Goal: Information Seeking & Learning: Learn about a topic

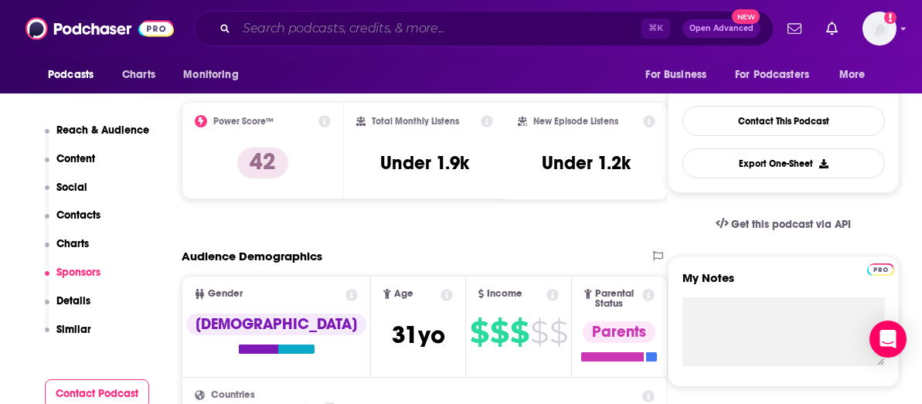
click at [367, 32] on input "Search podcasts, credits, & more..." at bounding box center [439, 28] width 405 height 25
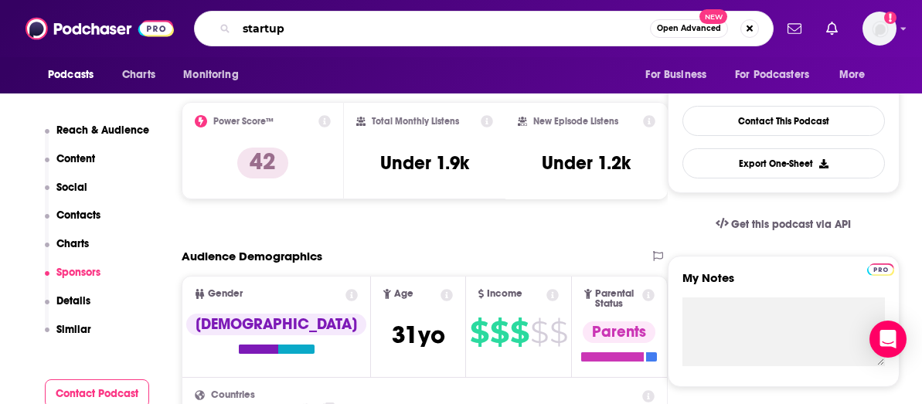
type input "startups"
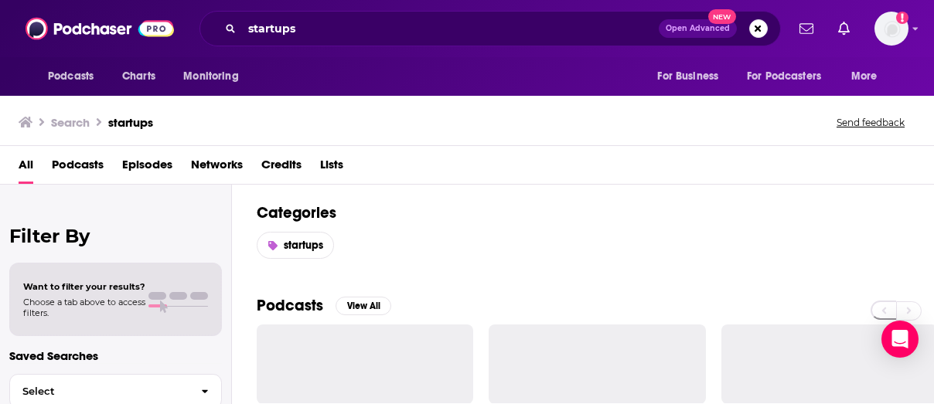
scroll to position [96, 0]
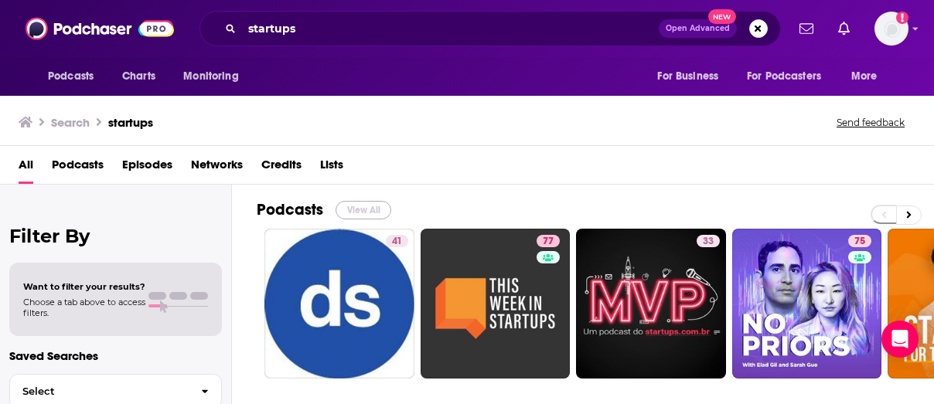
click at [360, 212] on button "View All" at bounding box center [363, 210] width 56 height 19
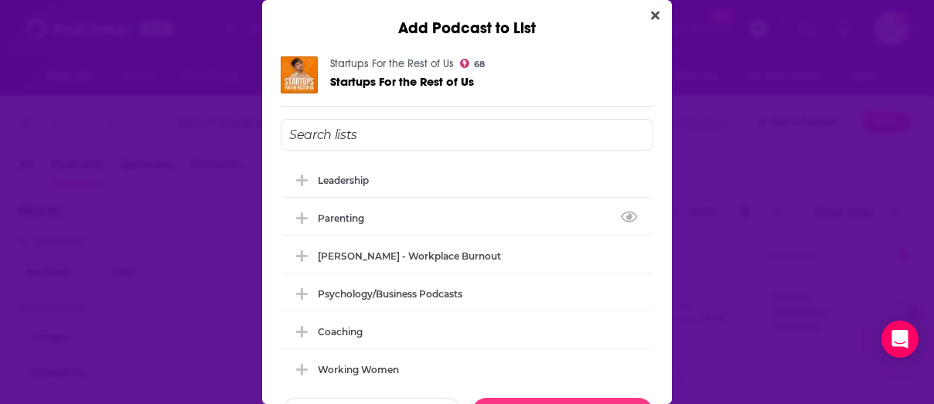
scroll to position [3, 0]
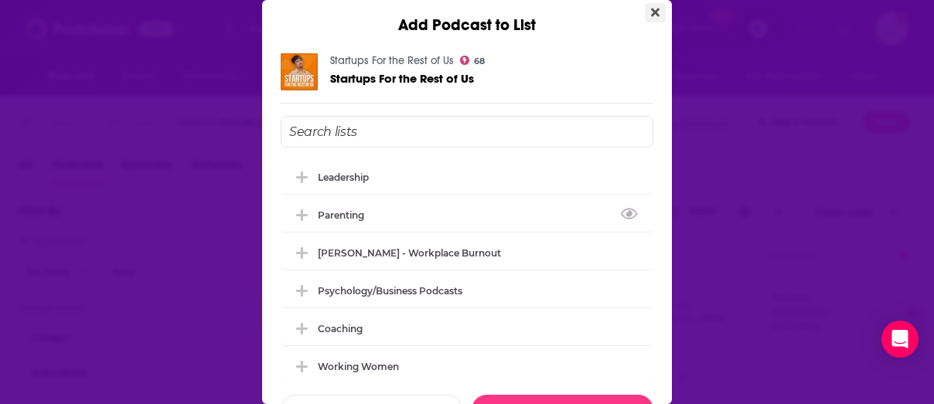
click at [651, 13] on icon "Close" at bounding box center [655, 13] width 9 height 9
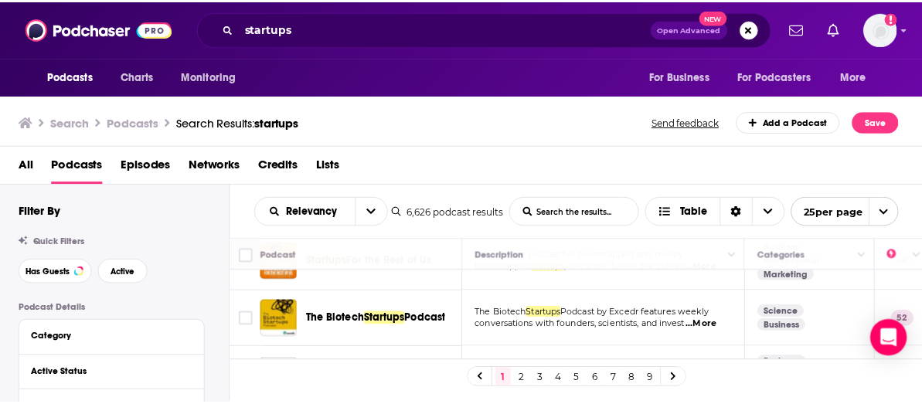
scroll to position [264, 0]
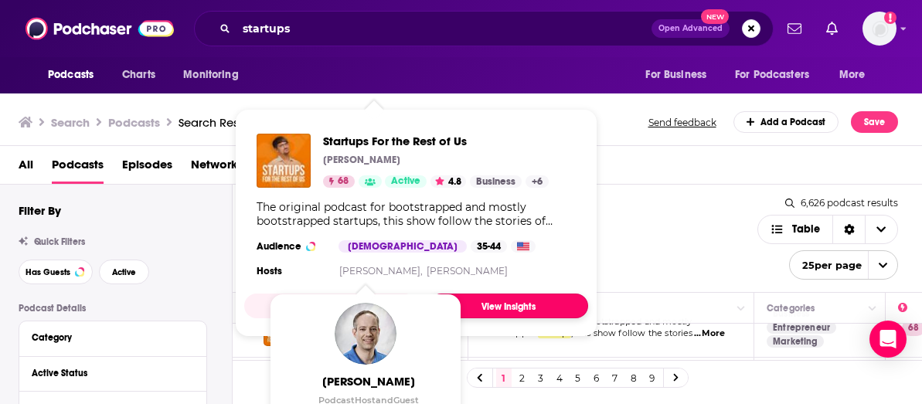
click at [489, 306] on link "View Insights" at bounding box center [508, 306] width 159 height 25
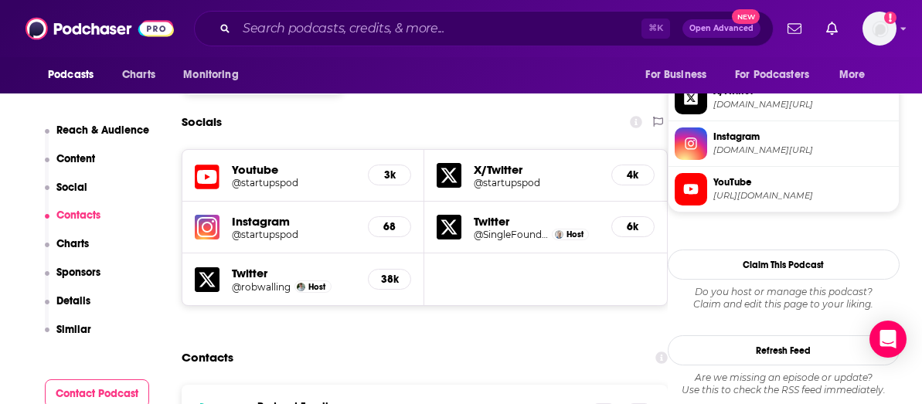
scroll to position [1372, 0]
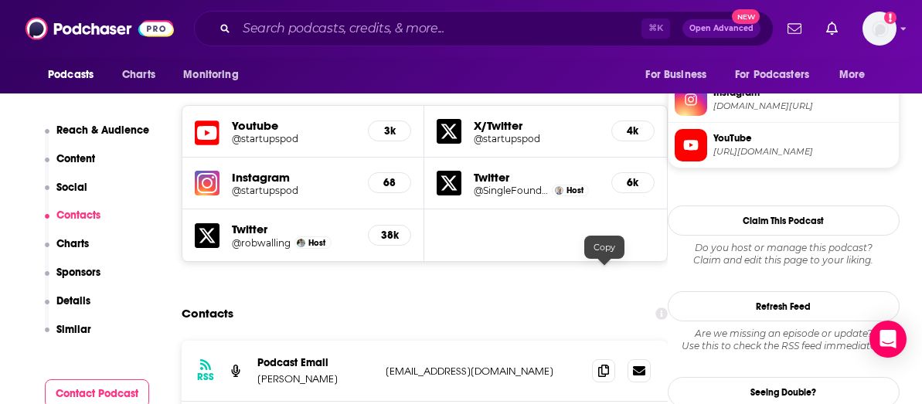
drag, startPoint x: 608, startPoint y: 273, endPoint x: 569, endPoint y: 274, distance: 38.7
click at [608, 365] on icon at bounding box center [603, 371] width 11 height 12
drag, startPoint x: 603, startPoint y: 276, endPoint x: 594, endPoint y: 274, distance: 9.6
click at [603, 364] on icon at bounding box center [603, 370] width 11 height 12
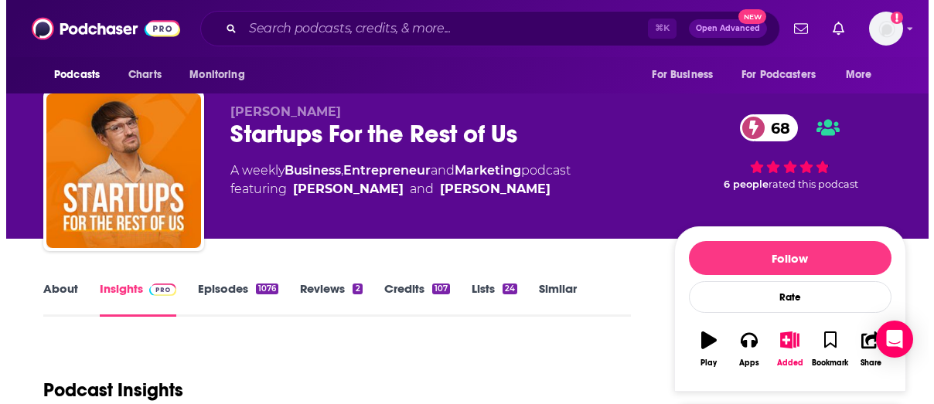
scroll to position [0, 0]
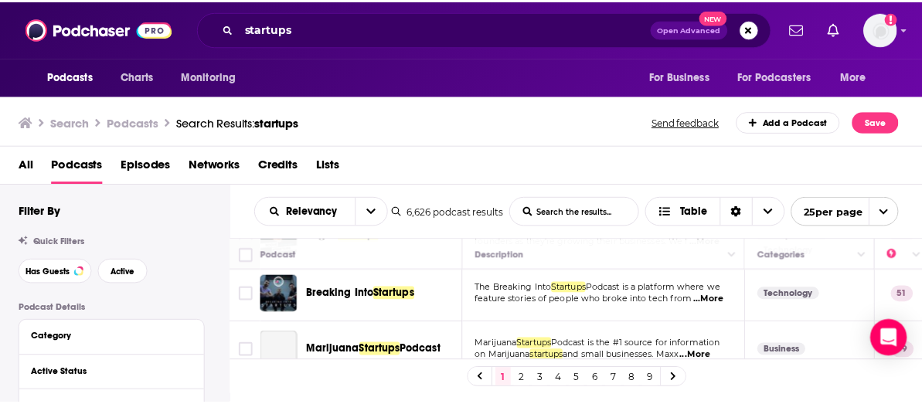
scroll to position [430, 0]
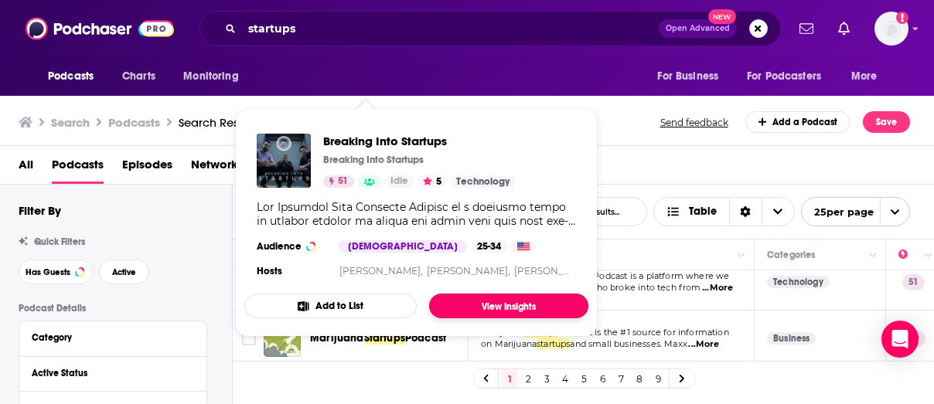
click at [491, 308] on link "View Insights" at bounding box center [508, 306] width 159 height 25
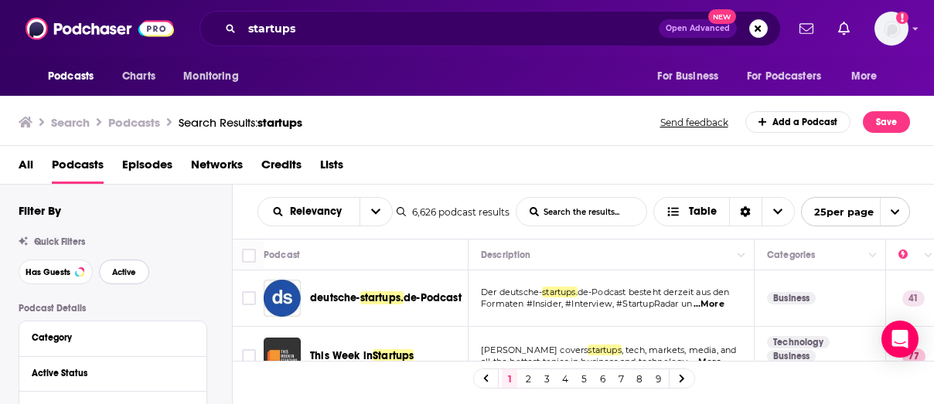
drag, startPoint x: 120, startPoint y: 274, endPoint x: 201, endPoint y: 263, distance: 82.0
click at [120, 274] on span "Active" at bounding box center [124, 272] width 24 height 9
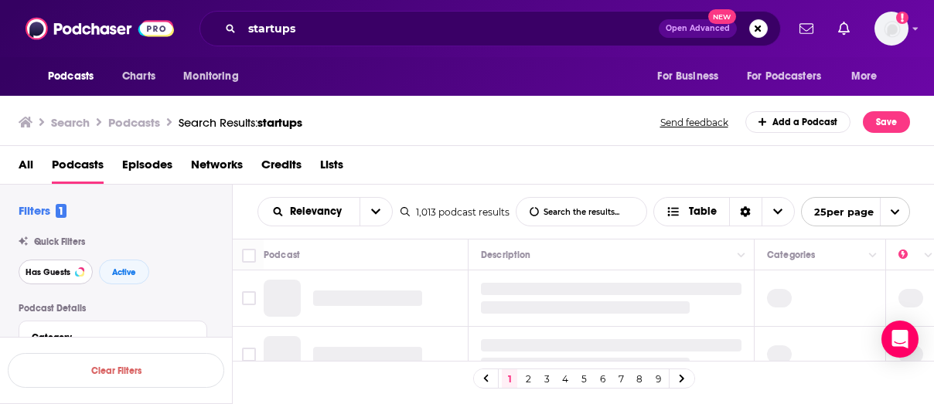
click at [49, 272] on span "Has Guests" at bounding box center [48, 272] width 45 height 9
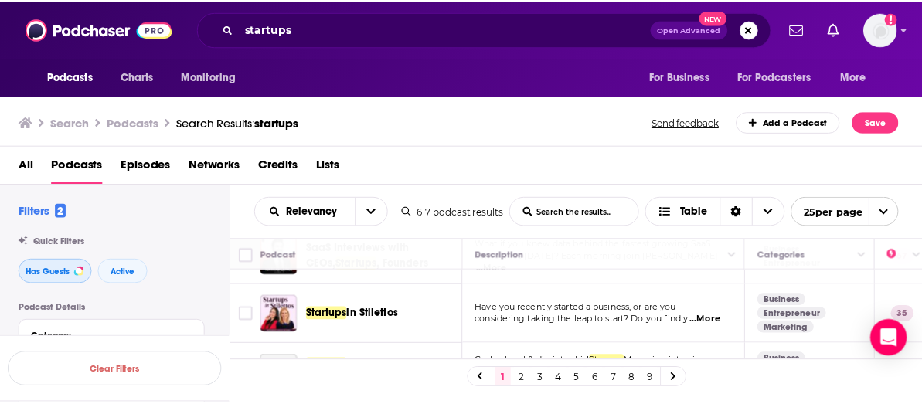
scroll to position [367, 0]
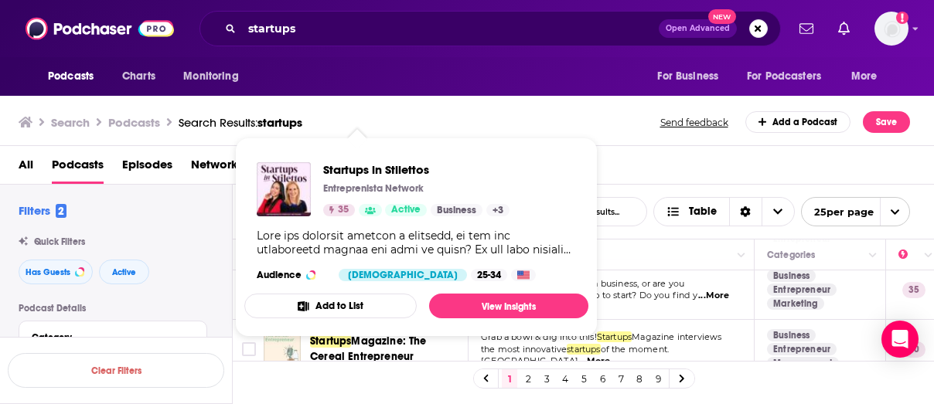
click at [384, 290] on div "Startups in Stilettos Entreprenista Network 35 Active Business + 3 Audience [DE…" at bounding box center [416, 222] width 344 height 144
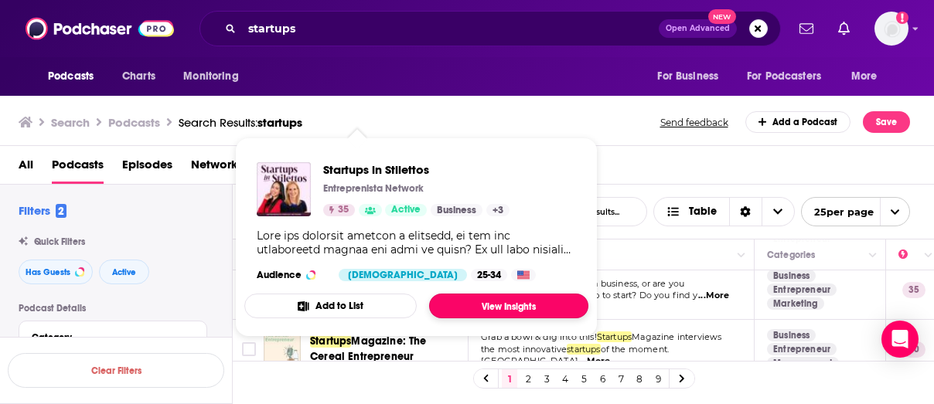
click at [540, 302] on link "View Insights" at bounding box center [508, 306] width 159 height 25
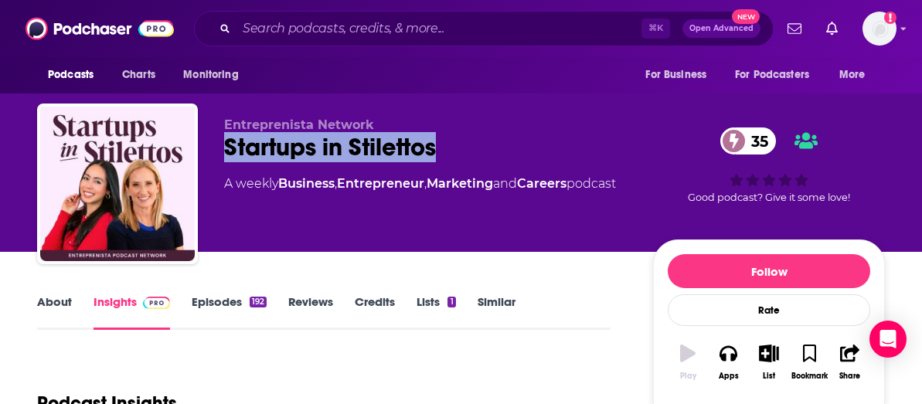
drag, startPoint x: 363, startPoint y: 151, endPoint x: 250, endPoint y: 152, distance: 113.6
click at [225, 150] on div "Startups in Stilettos 35" at bounding box center [426, 147] width 404 height 30
copy h2 "Startups in Stilettos"
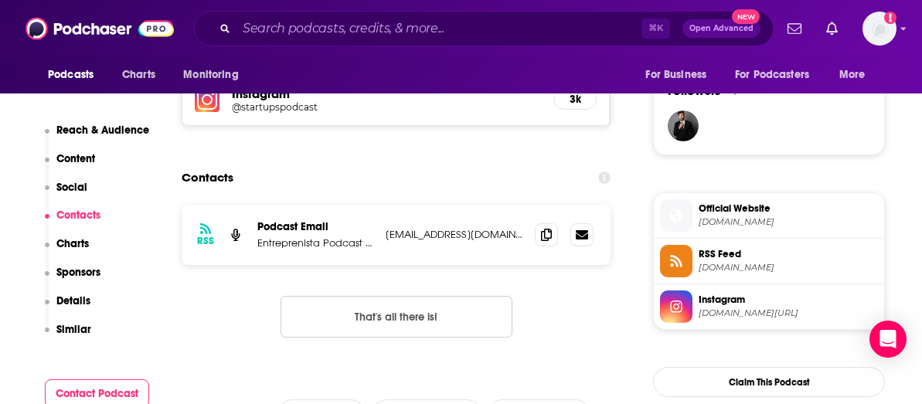
scroll to position [1154, 0]
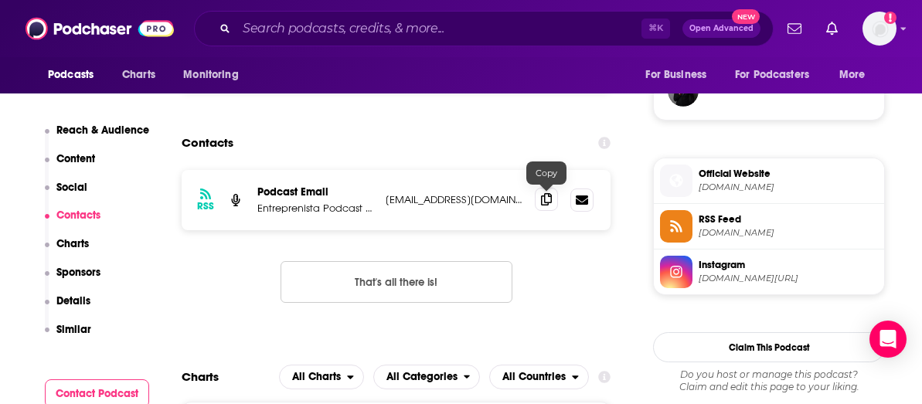
click at [549, 203] on icon at bounding box center [546, 199] width 11 height 12
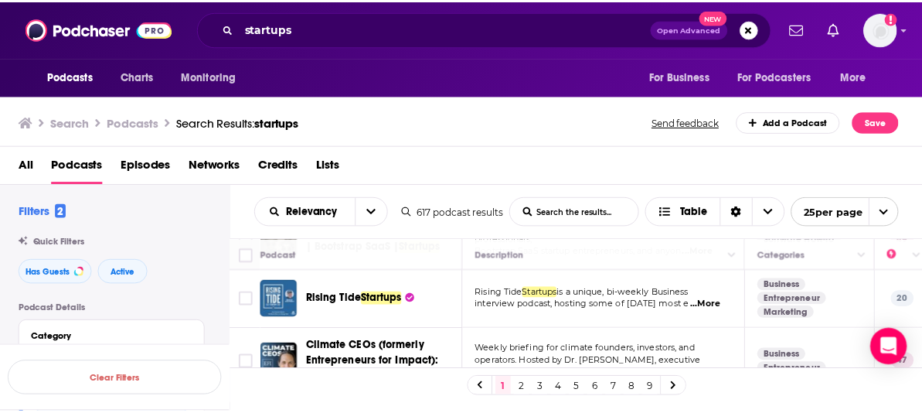
scroll to position [775, 0]
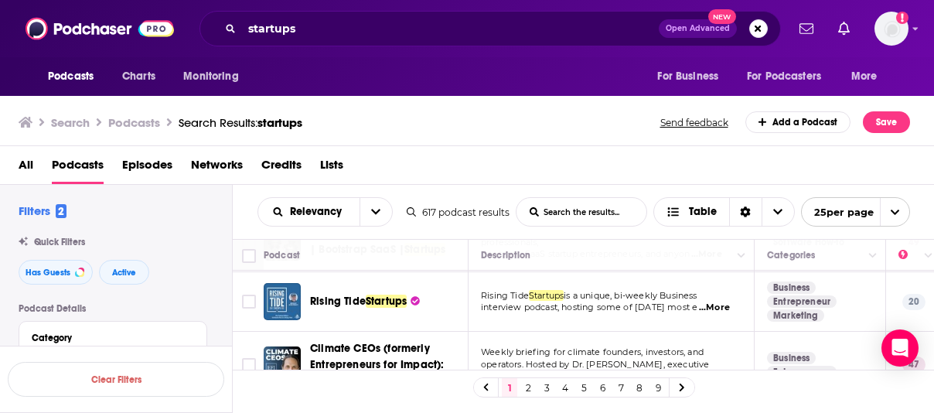
click at [325, 303] on span "Rising Tide" at bounding box center [338, 301] width 56 height 13
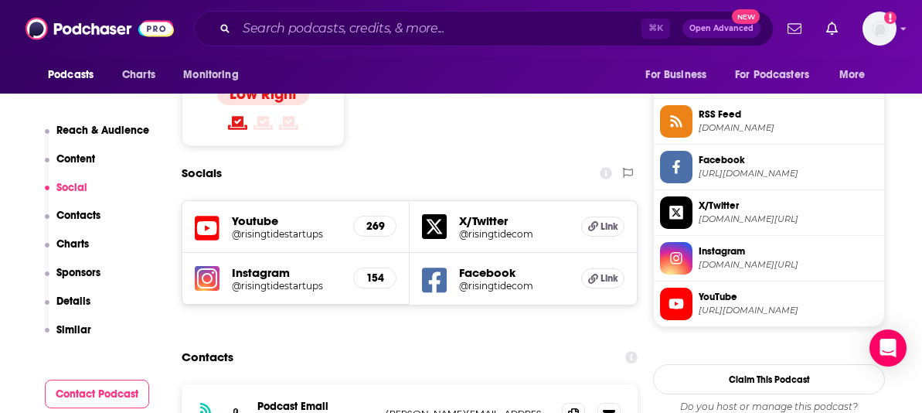
scroll to position [1352, 0]
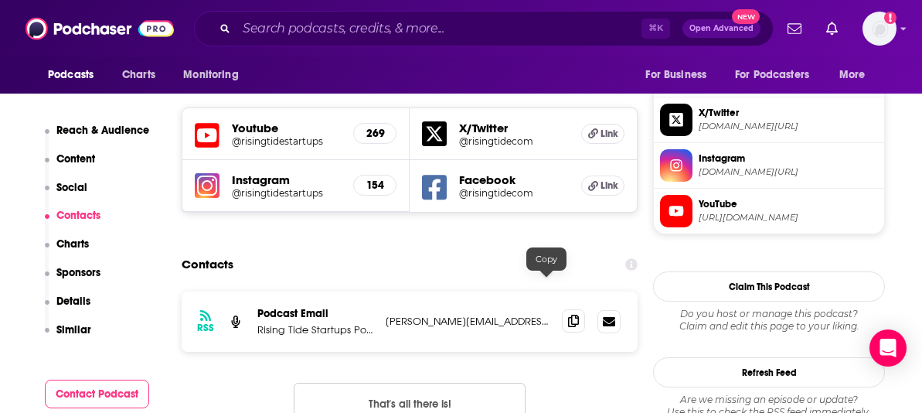
click at [568, 315] on icon at bounding box center [573, 321] width 11 height 12
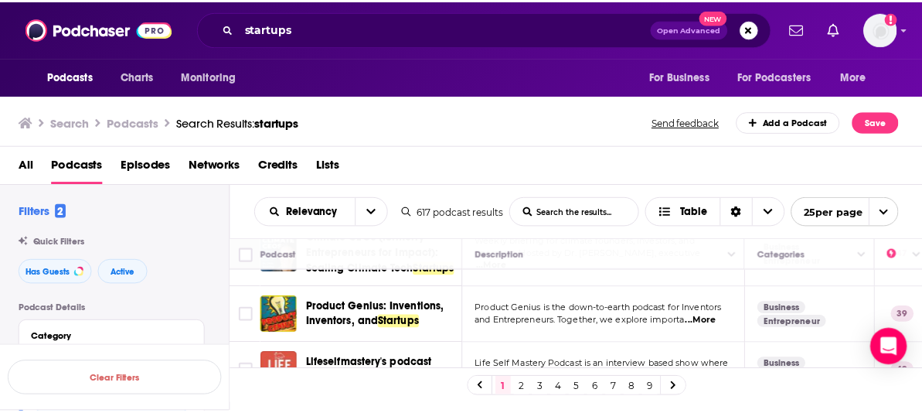
scroll to position [908, 0]
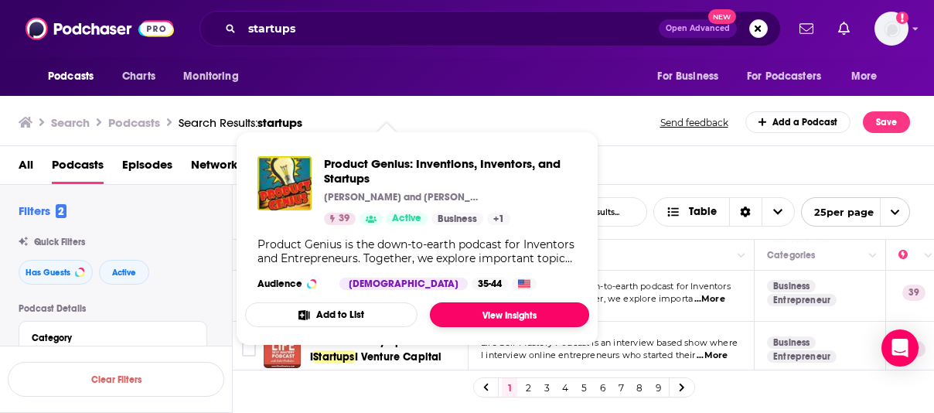
click at [509, 312] on link "View Insights" at bounding box center [509, 314] width 159 height 25
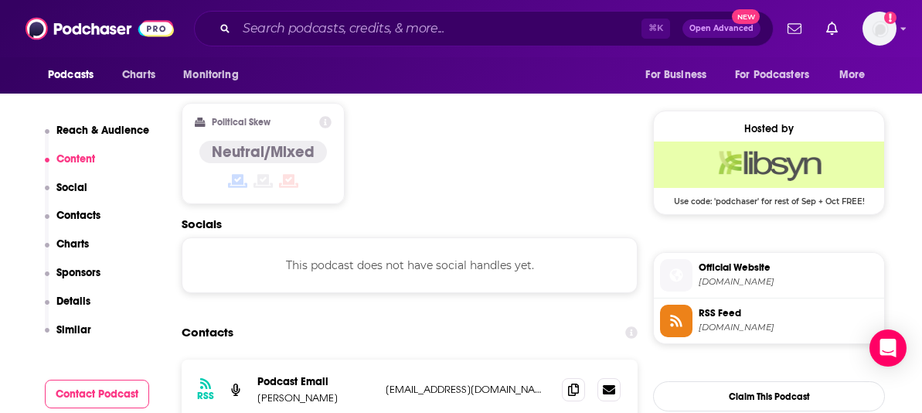
scroll to position [1373, 0]
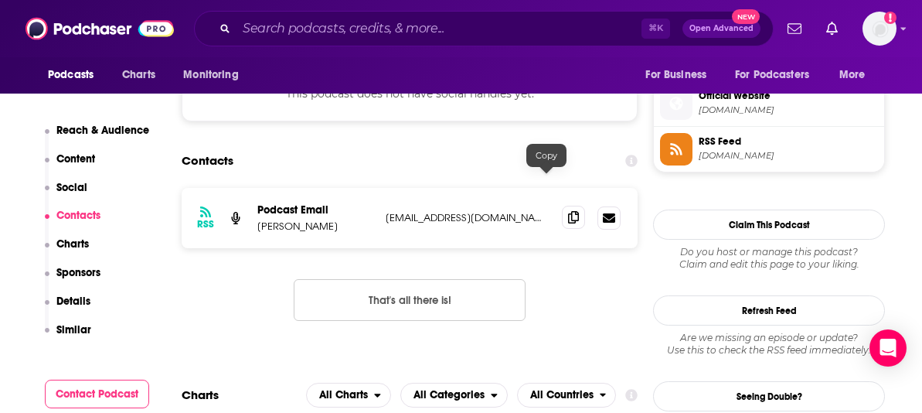
click at [568, 211] on icon at bounding box center [573, 217] width 11 height 12
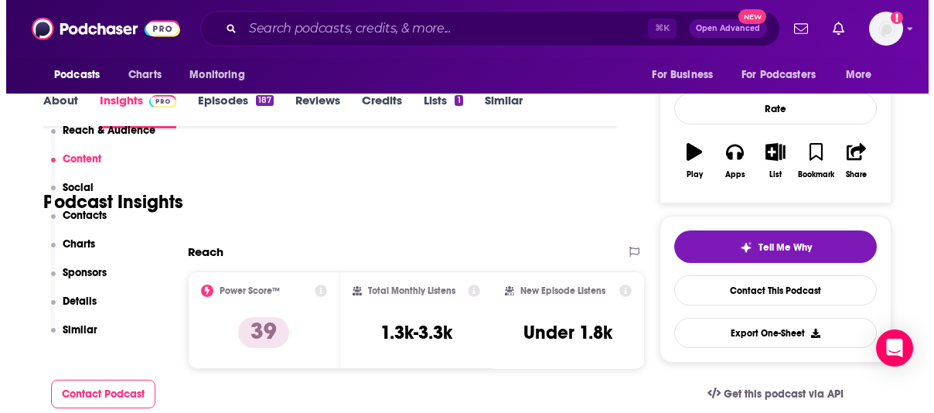
scroll to position [0, 0]
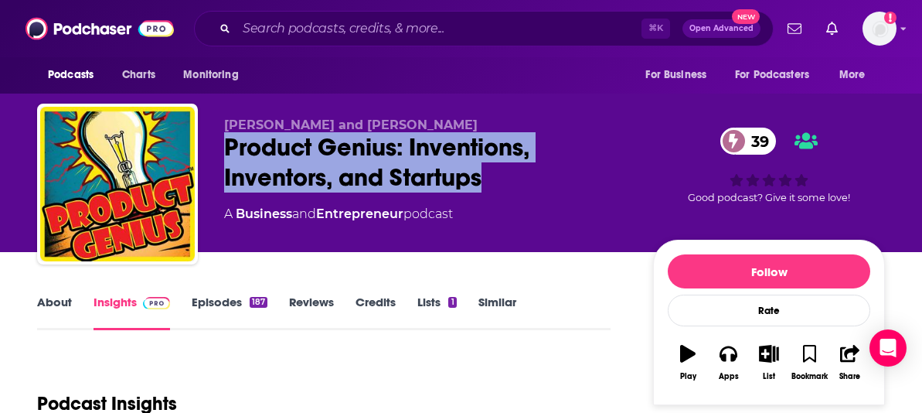
drag, startPoint x: 240, startPoint y: 142, endPoint x: 487, endPoint y: 177, distance: 249.8
click at [488, 177] on div "Product Genius: Inventions, Inventors, and Startups 39" at bounding box center [426, 162] width 404 height 60
copy h2 "Product Genius: Inventions, Inventors, and Startups"
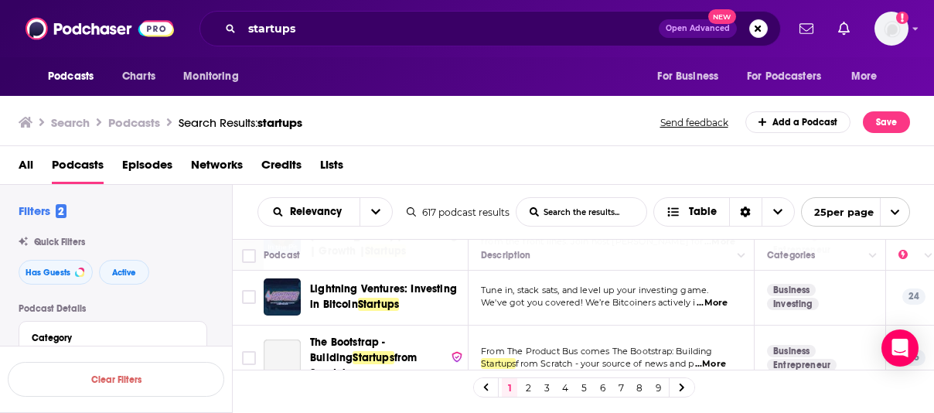
scroll to position [1171, 0]
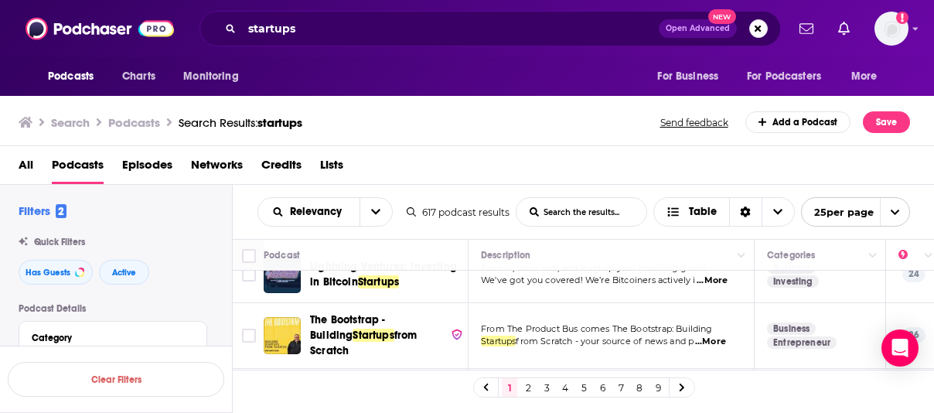
click at [714, 335] on span "...More" at bounding box center [710, 341] width 31 height 12
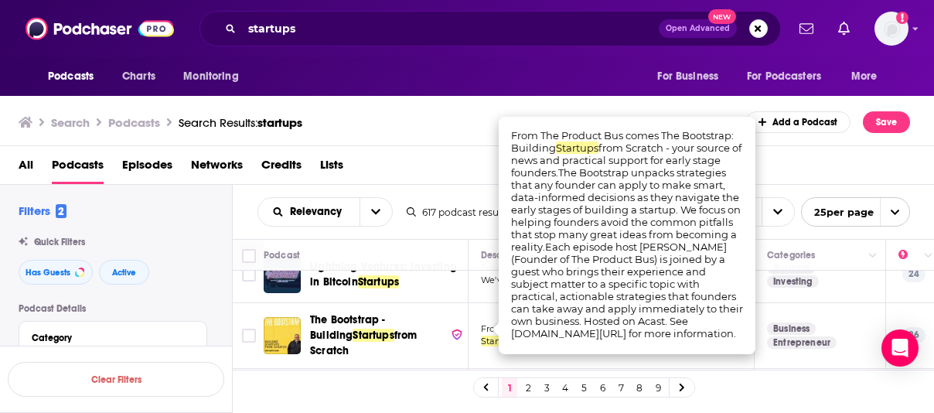
click at [434, 328] on div "Podcasts Charts Monitoring startups Open Advanced New For Business For Podcaste…" at bounding box center [467, 206] width 934 height 413
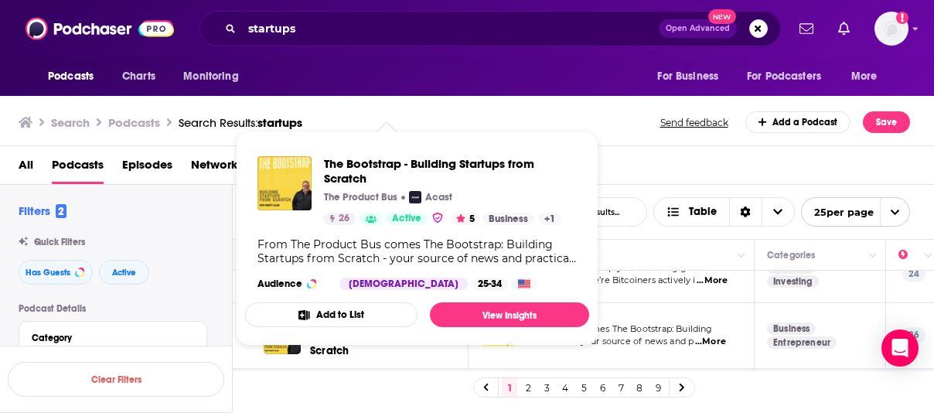
click at [621, 152] on div "All Podcasts Episodes Networks Credits Lists" at bounding box center [471, 168] width 904 height 32
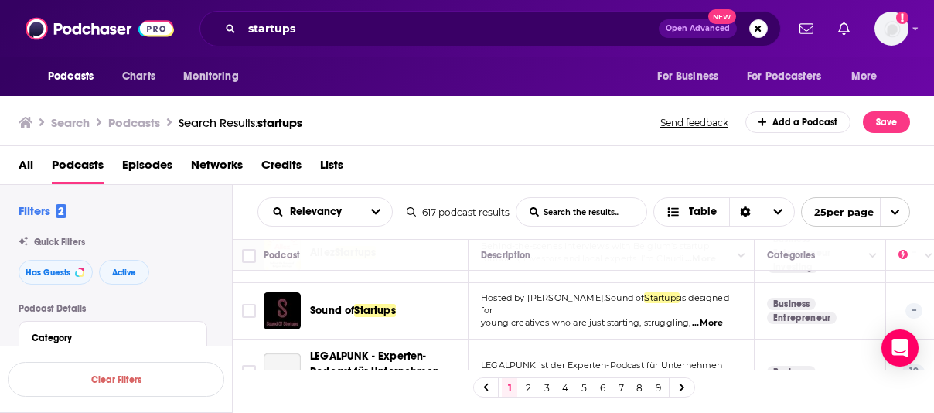
scroll to position [1406, 0]
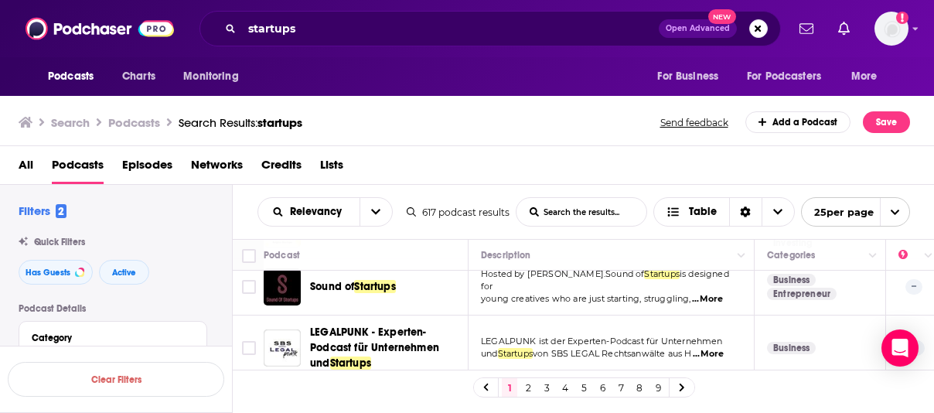
drag, startPoint x: 527, startPoint y: 390, endPoint x: 524, endPoint y: 376, distance: 14.3
click at [527, 390] on link "2" at bounding box center [527, 387] width 15 height 19
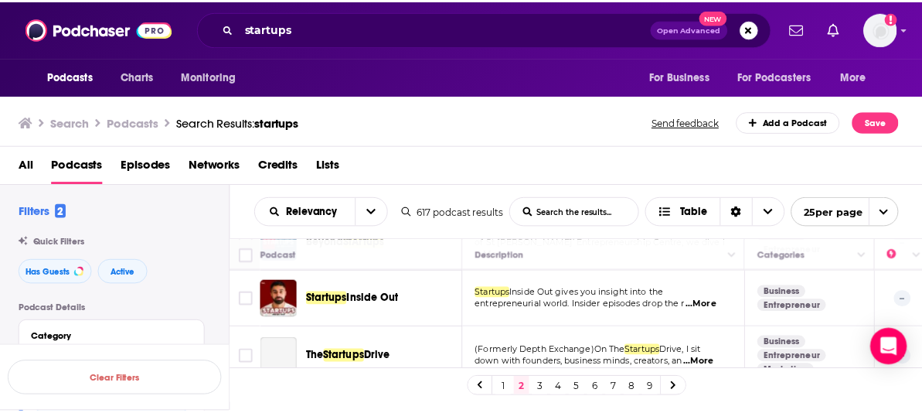
scroll to position [498, 0]
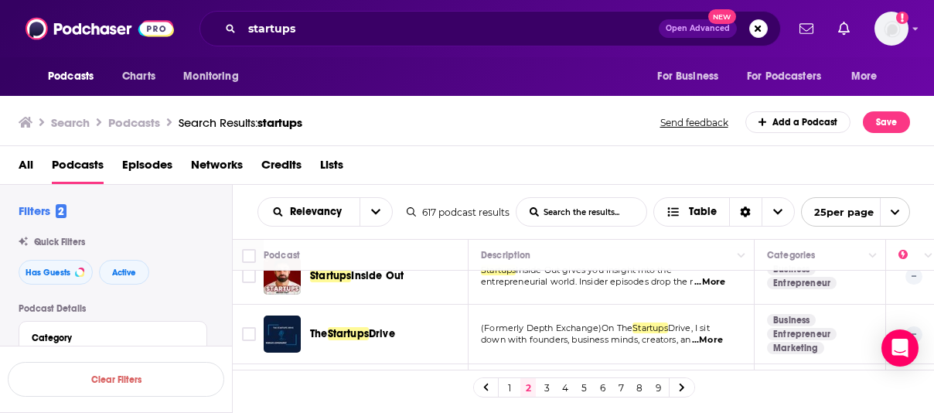
click at [715, 334] on span "...More" at bounding box center [707, 340] width 31 height 12
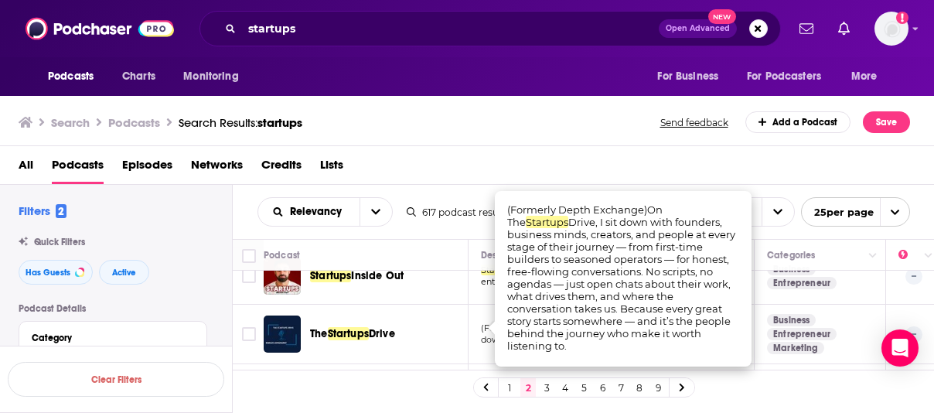
click at [369, 327] on span "Startups" at bounding box center [348, 333] width 41 height 13
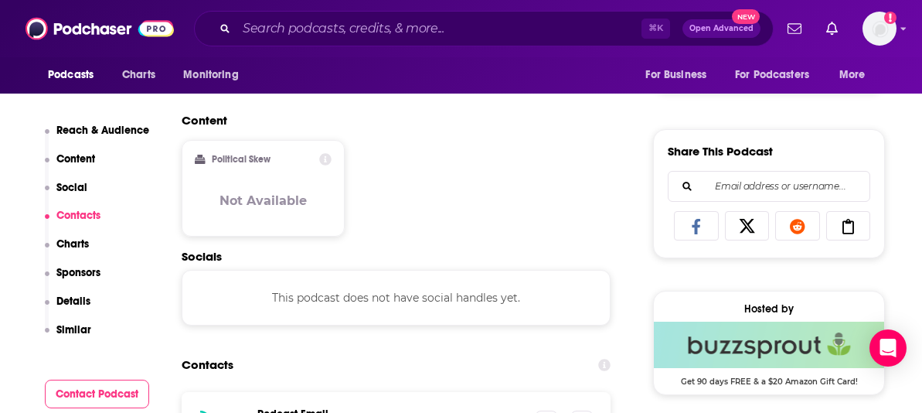
scroll to position [1034, 0]
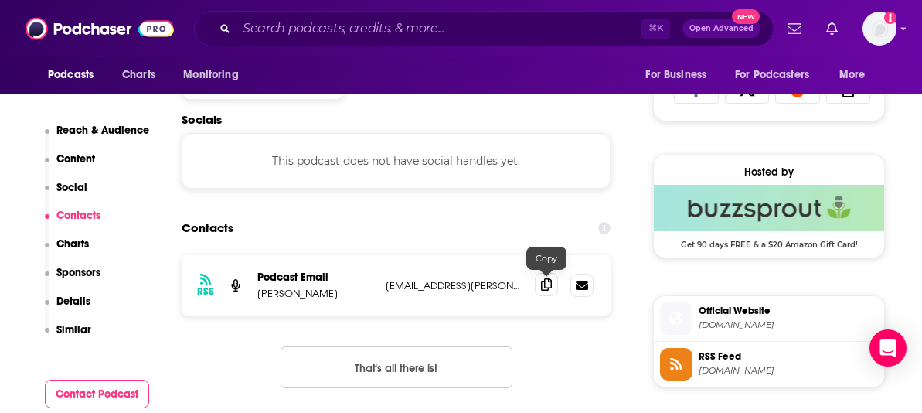
click at [542, 284] on icon at bounding box center [546, 284] width 11 height 12
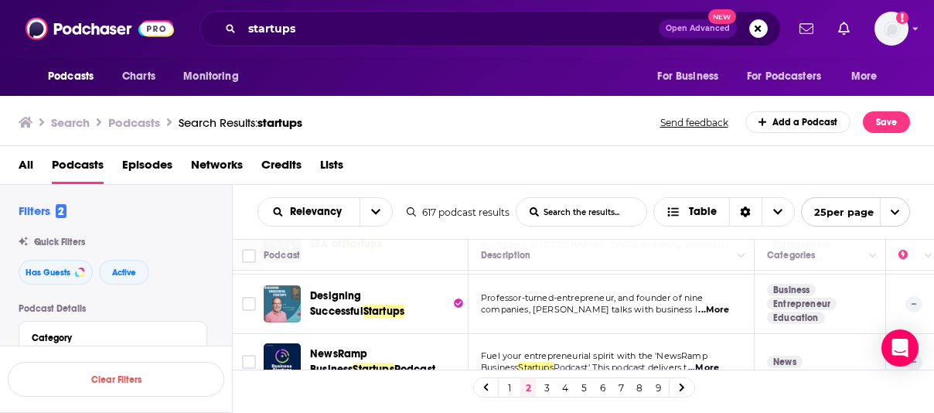
scroll to position [644, 0]
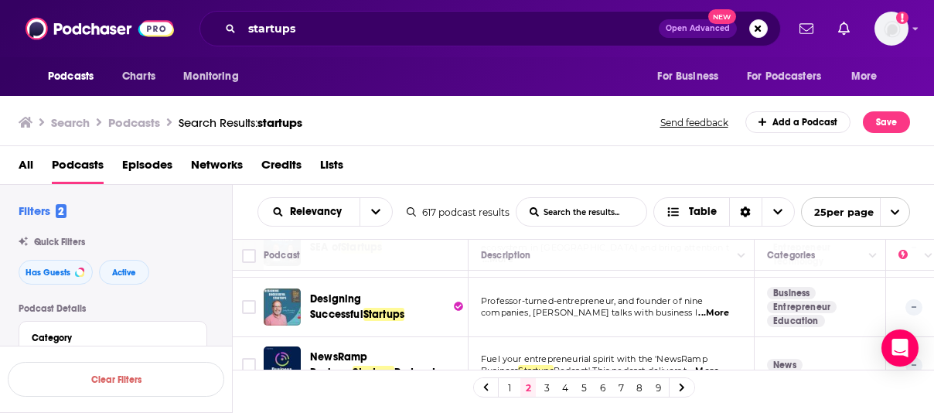
click at [720, 307] on span "...More" at bounding box center [713, 313] width 31 height 12
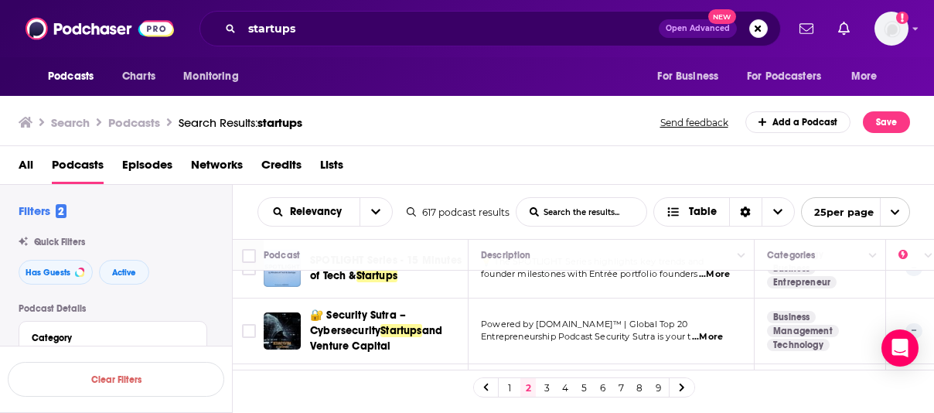
scroll to position [1502, 0]
